Goal: Download file/media

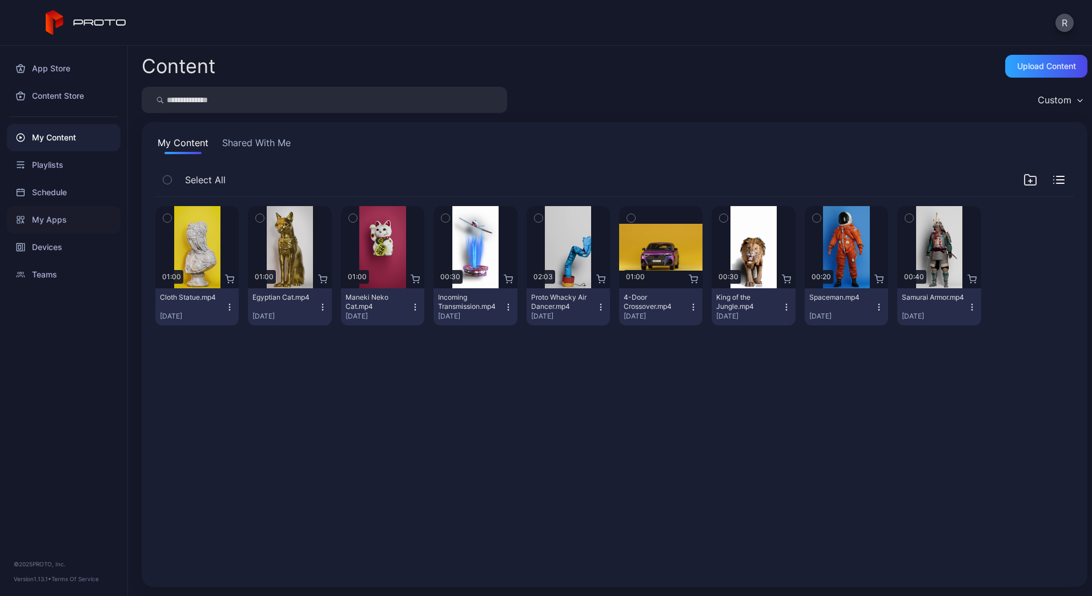
click at [74, 212] on div "My Apps" at bounding box center [64, 219] width 114 height 27
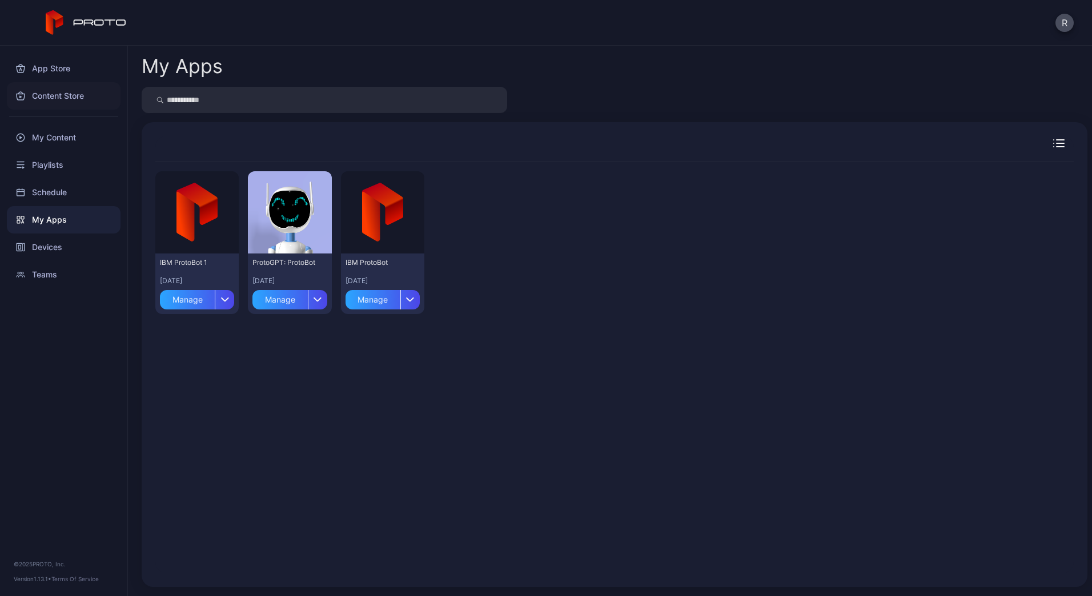
click at [78, 87] on div "Content Store" at bounding box center [64, 95] width 114 height 27
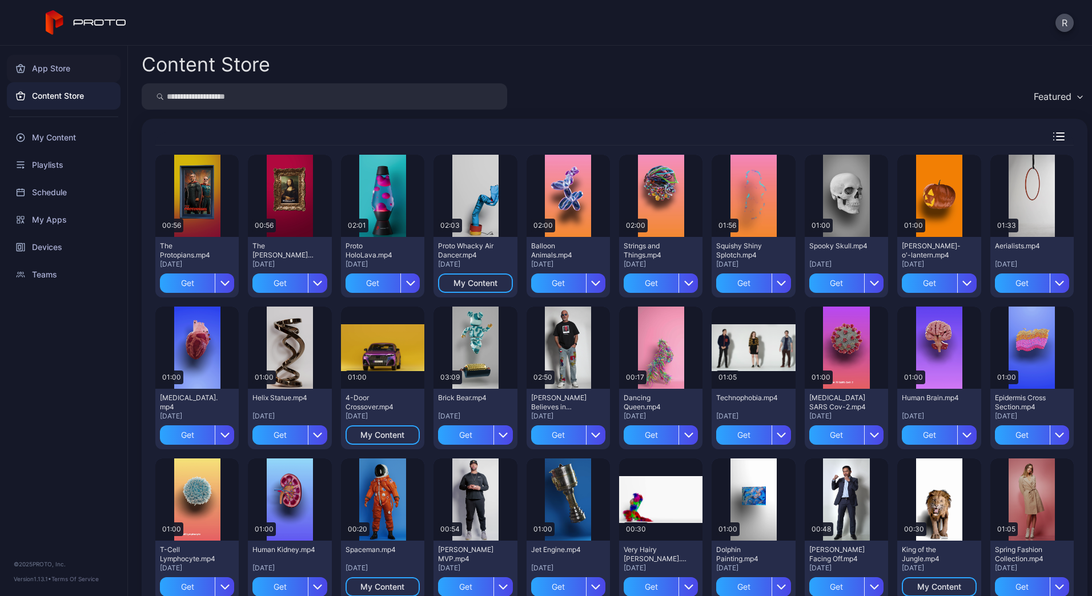
click at [82, 74] on div "App Store" at bounding box center [64, 68] width 114 height 27
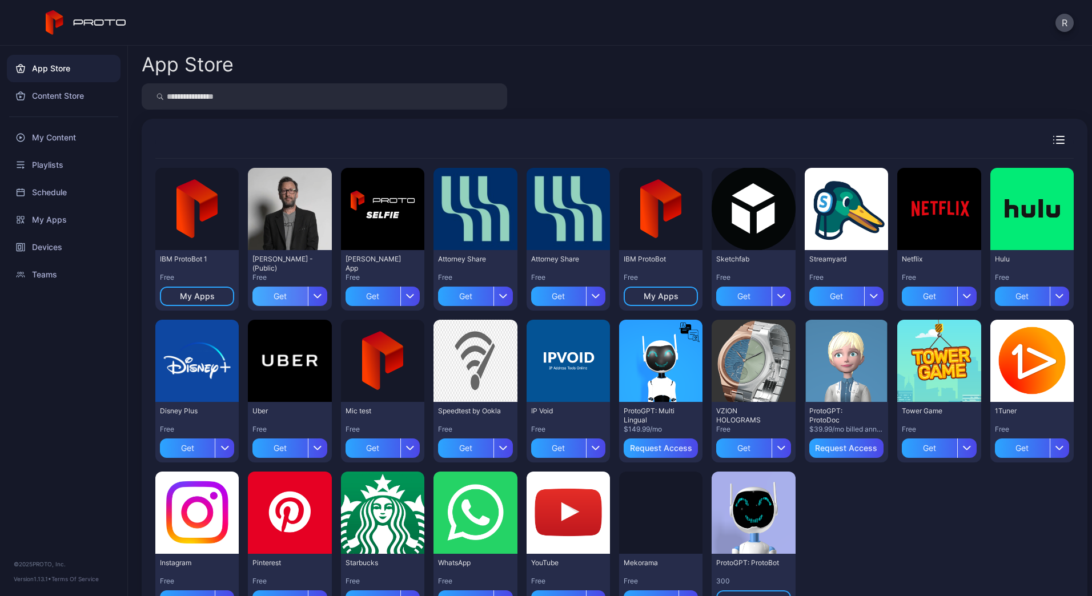
click at [284, 295] on div "Get" at bounding box center [279, 296] width 55 height 19
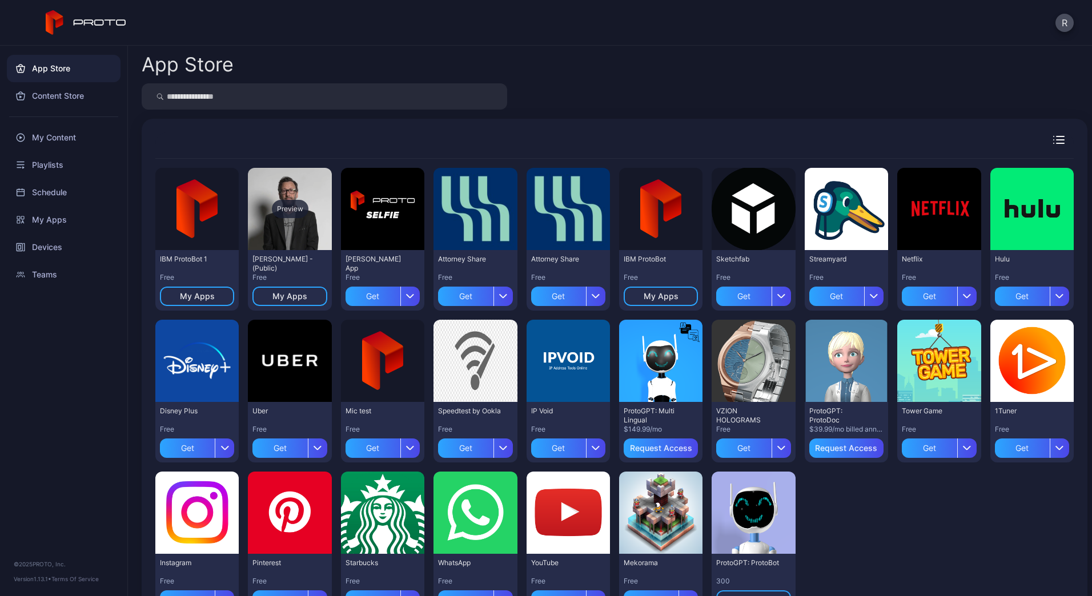
click at [295, 240] on div "Preview" at bounding box center [289, 209] width 83 height 82
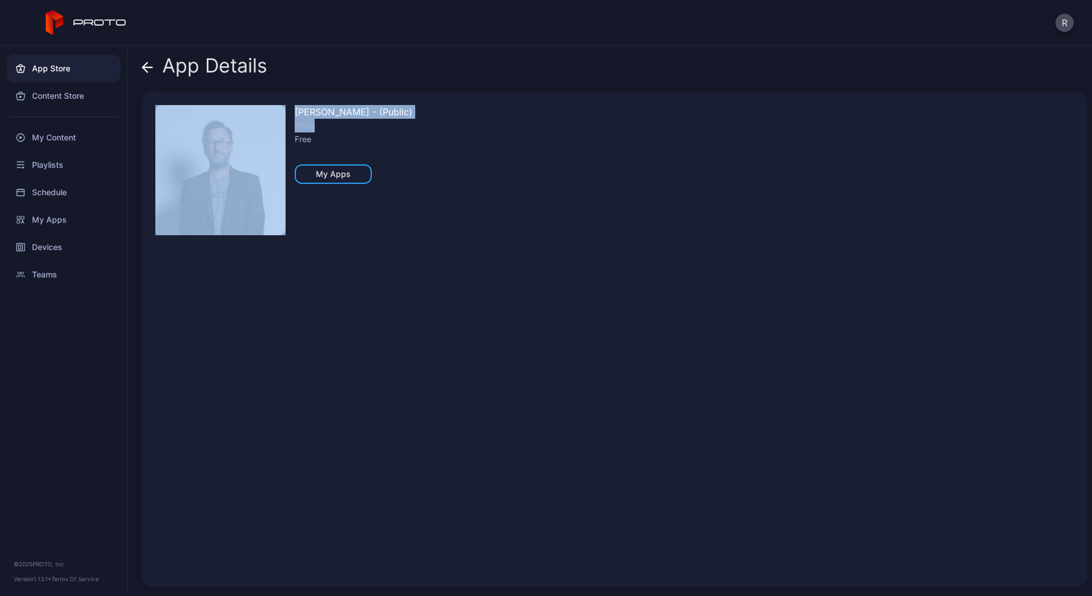
drag, startPoint x: 333, startPoint y: 123, endPoint x: 259, endPoint y: 152, distance: 79.7
click at [259, 152] on div "[PERSON_NAME] Persona - (Public) Proto Free My Apps" at bounding box center [615, 339] width 946 height 496
click at [259, 152] on img at bounding box center [220, 170] width 130 height 130
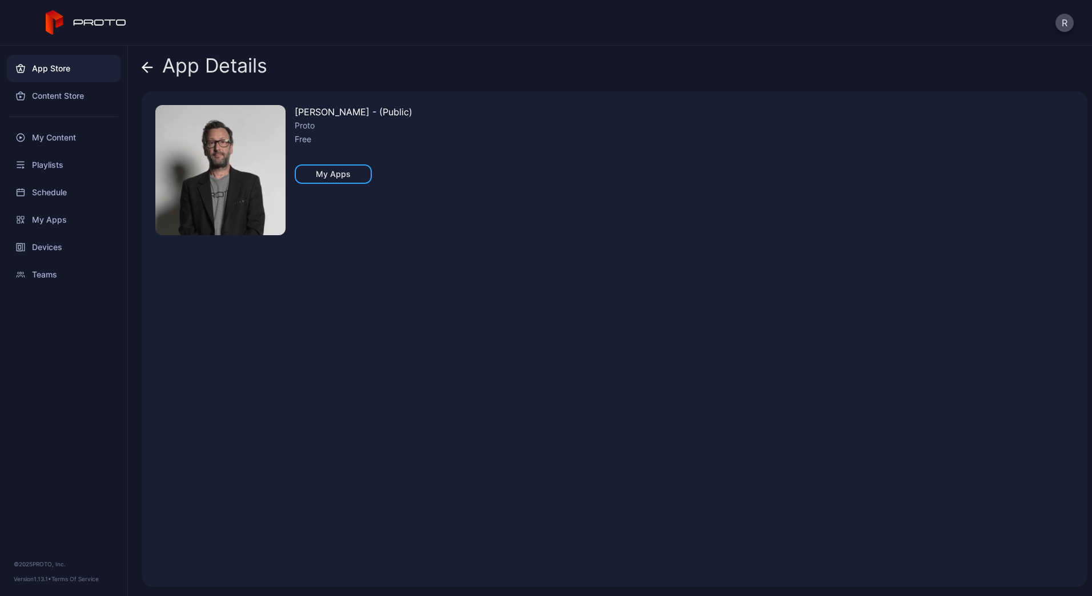
click at [327, 295] on div "[PERSON_NAME] Persona - (Public) Proto Free My Apps" at bounding box center [354, 339] width 118 height 468
